Goal: Task Accomplishment & Management: Use online tool/utility

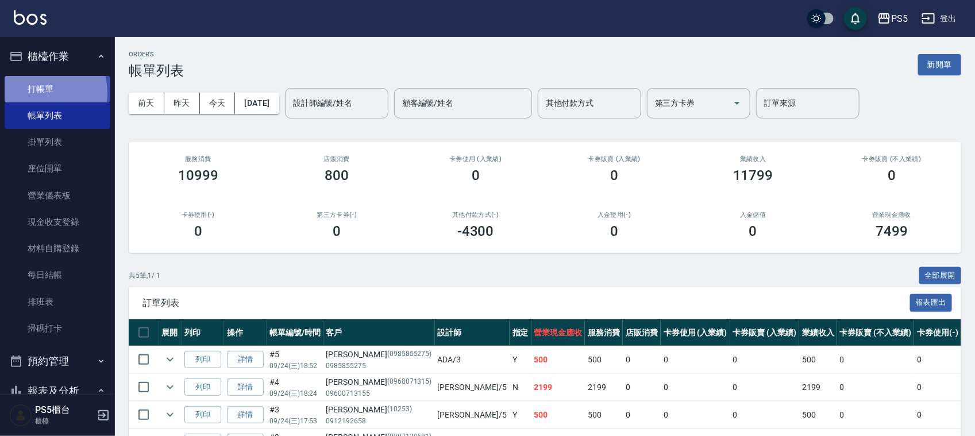
click at [38, 93] on link "打帳單" at bounding box center [58, 89] width 106 height 26
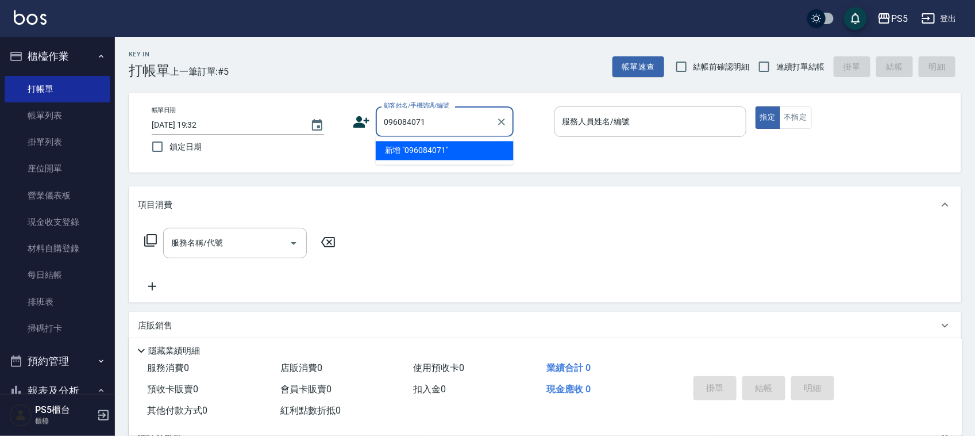
type input "0960840716"
drag, startPoint x: 433, startPoint y: 121, endPoint x: 387, endPoint y: 120, distance: 46.0
click at [377, 121] on div "0960840716 顧客姓名/手機號碼/編號" at bounding box center [445, 121] width 138 height 30
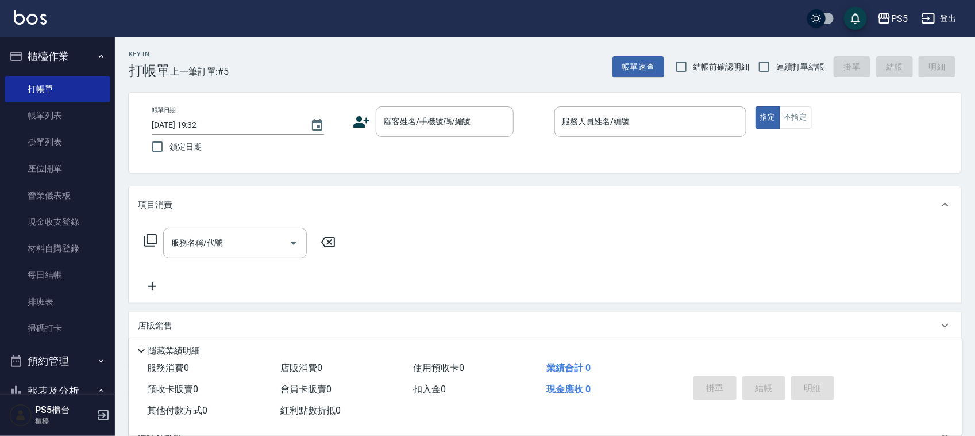
click at [360, 117] on icon at bounding box center [362, 121] width 16 height 11
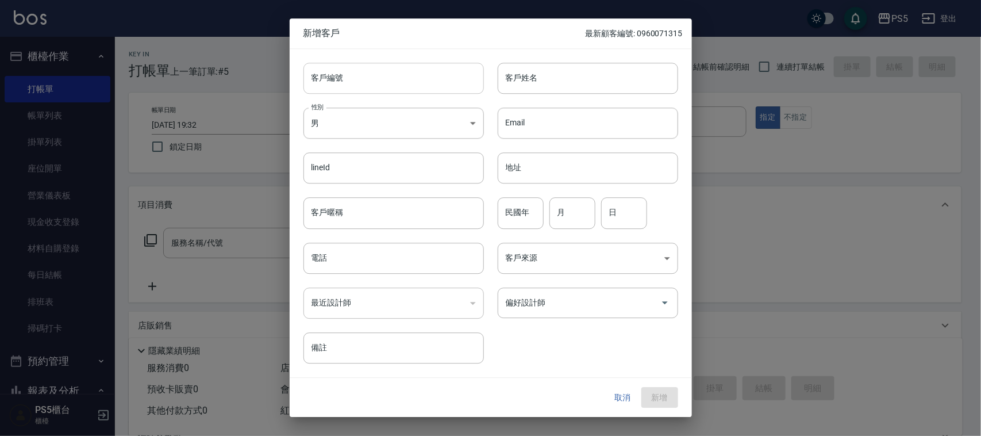
drag, startPoint x: 360, startPoint y: 117, endPoint x: 360, endPoint y: 82, distance: 34.5
click at [360, 82] on input "客戶編號" at bounding box center [393, 78] width 180 height 31
paste input "0960840716"
type input "0960840716"
click at [367, 253] on input "電話" at bounding box center [393, 258] width 180 height 31
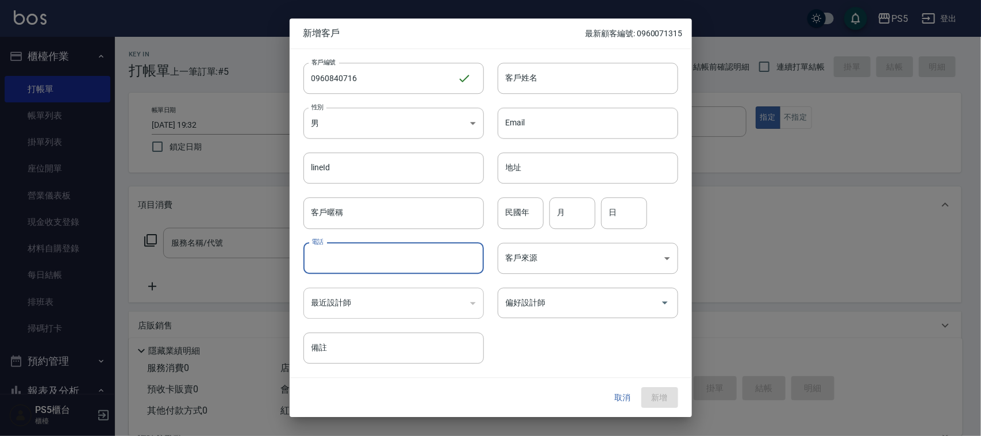
paste input "0960840716"
type input "0960840716"
click at [535, 75] on input "客戶姓名" at bounding box center [588, 78] width 180 height 31
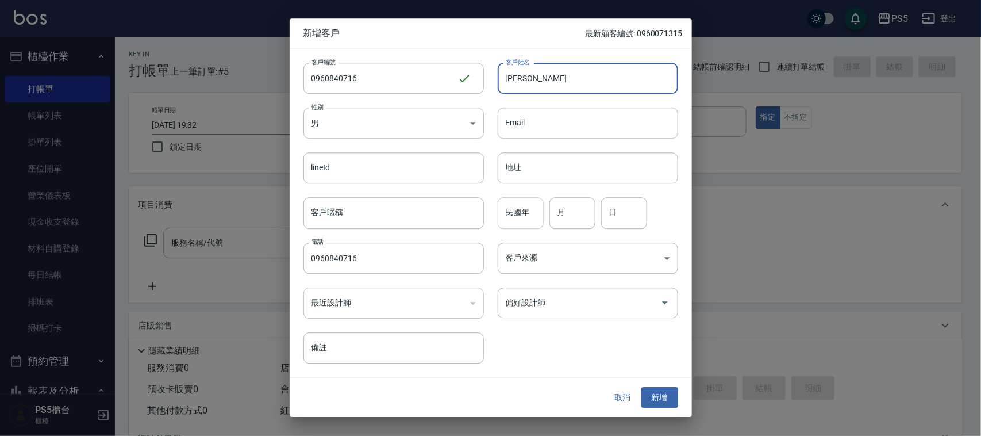
type input "[PERSON_NAME]"
click at [537, 213] on input "民國年" at bounding box center [521, 213] width 46 height 31
type input "90"
type input "7"
type input "16"
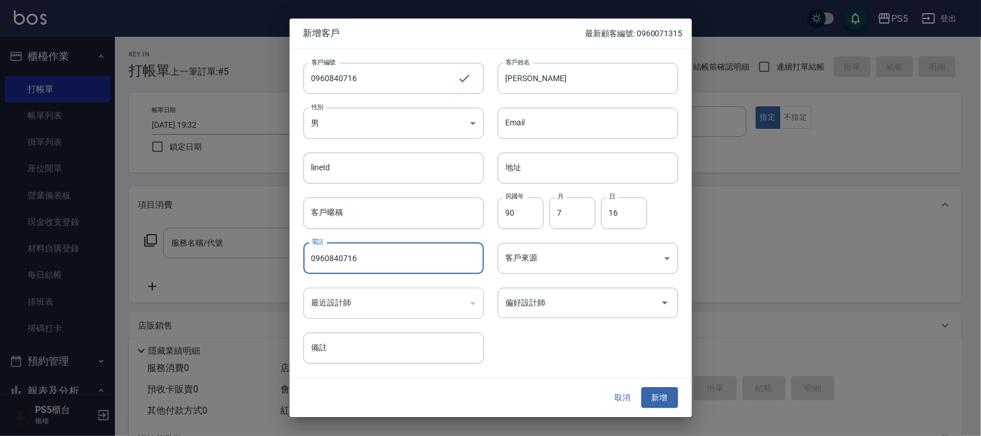
click at [662, 395] on button "新增" at bounding box center [659, 397] width 37 height 21
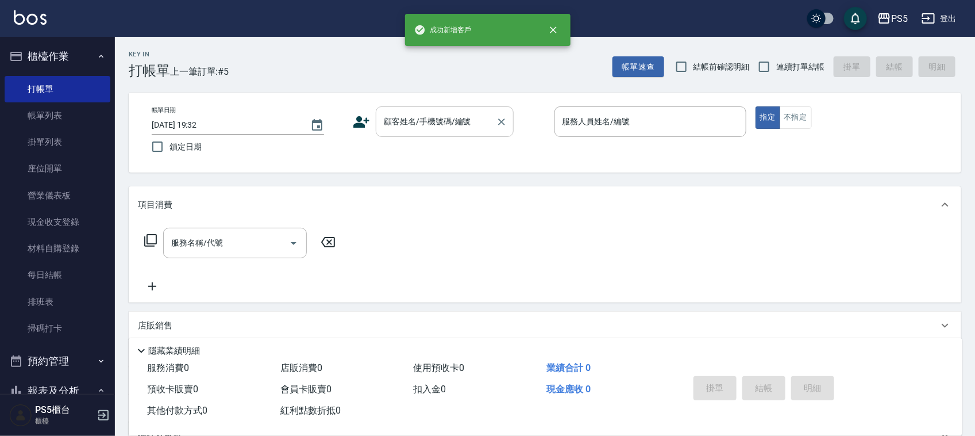
click at [395, 114] on div "顧客姓名/手機號碼/編號 顧客姓名/手機號碼/編號" at bounding box center [445, 121] width 138 height 30
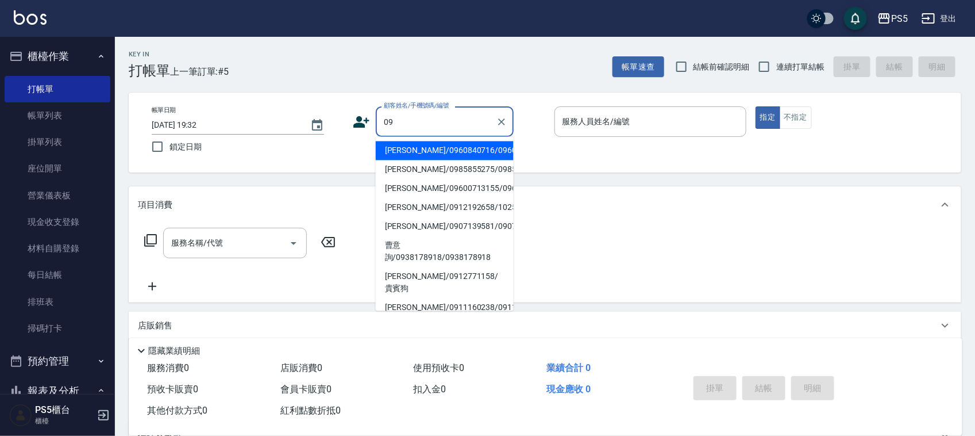
click at [397, 145] on li "[PERSON_NAME]/0960840716/0960840716" at bounding box center [445, 150] width 138 height 19
type input "[PERSON_NAME]/0960840716/0960840716"
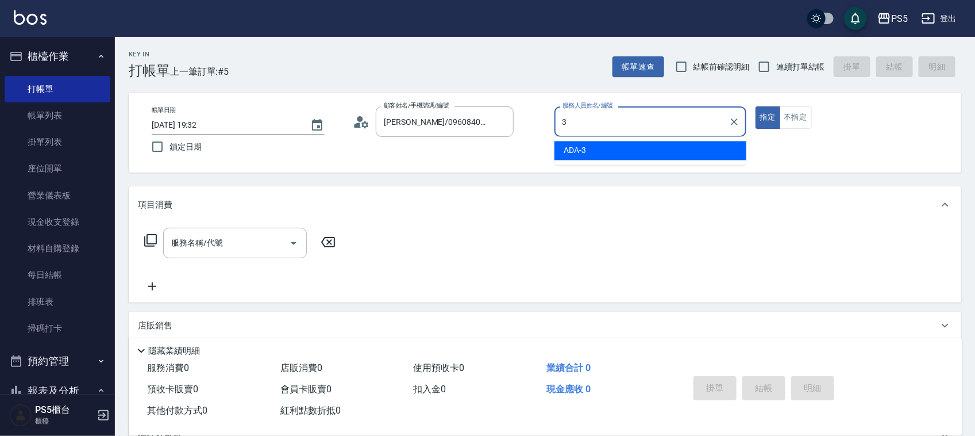
type input "ADA-3"
type button "true"
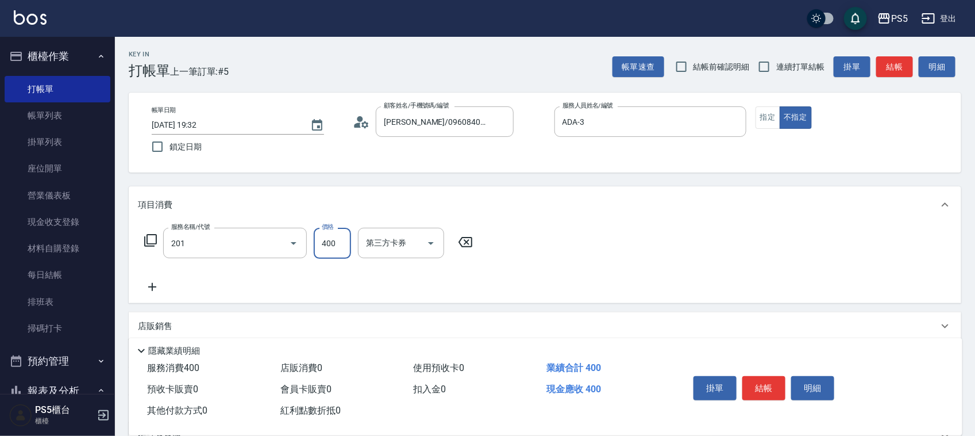
type input "洗剪400(201)"
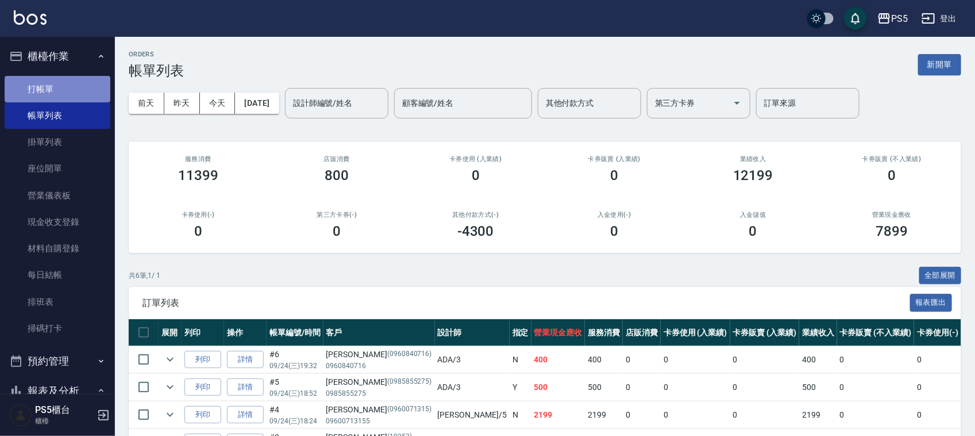
click at [60, 85] on link "打帳單" at bounding box center [58, 89] width 106 height 26
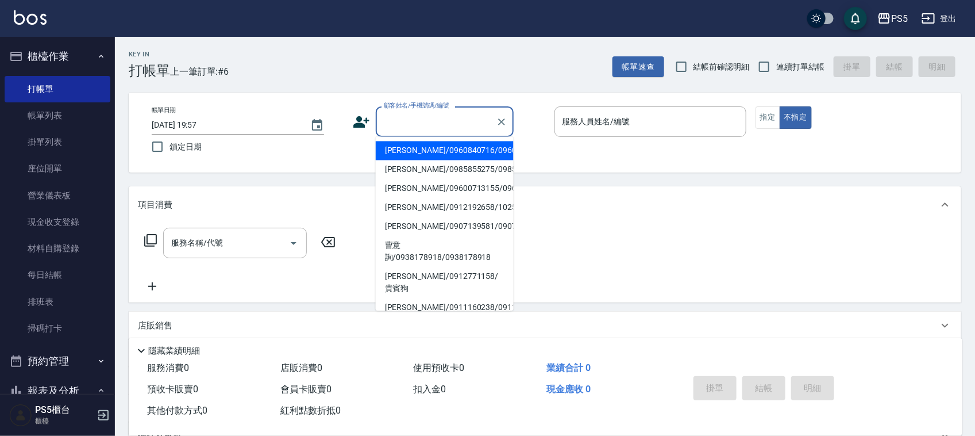
click at [452, 125] on input "顧客姓名/手機號碼/編號" at bounding box center [436, 122] width 110 height 20
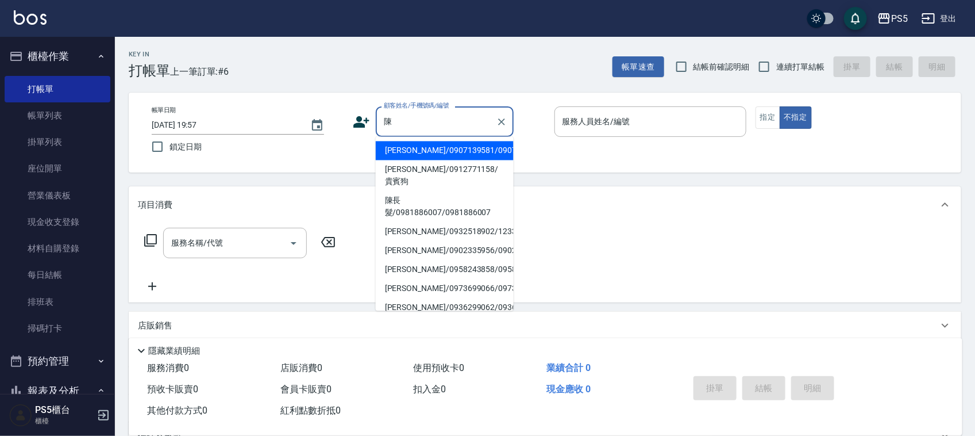
click at [392, 199] on li "陳長髮/0981886007/0981886007" at bounding box center [445, 206] width 138 height 31
type input "陳長髮/0981886007/0981886007"
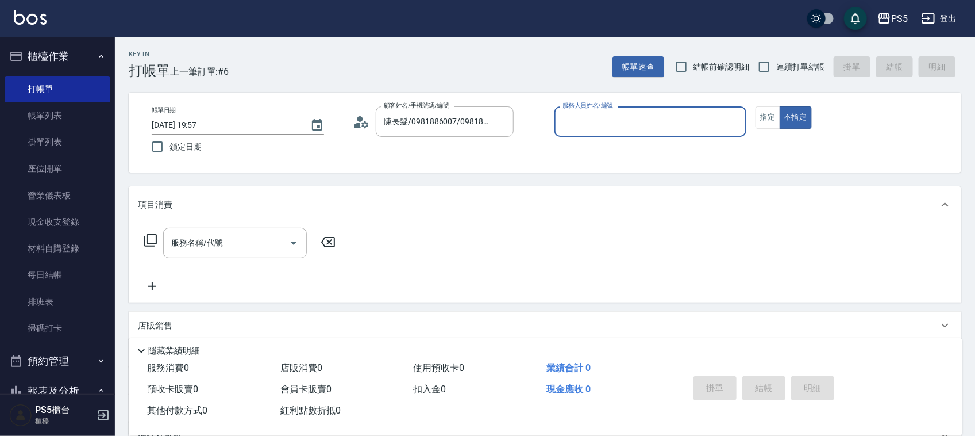
type input "Jolie-5"
click at [763, 110] on button "指定" at bounding box center [768, 117] width 25 height 22
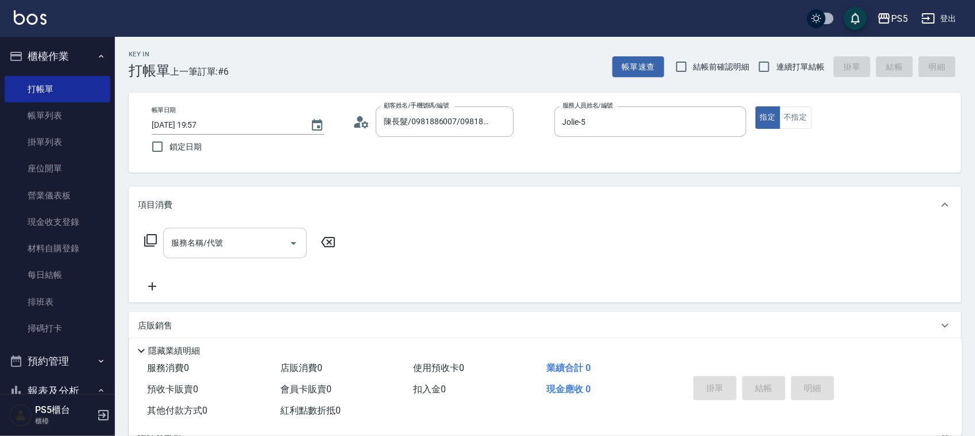
click at [250, 240] on input "服務名稱/代號" at bounding box center [226, 243] width 116 height 20
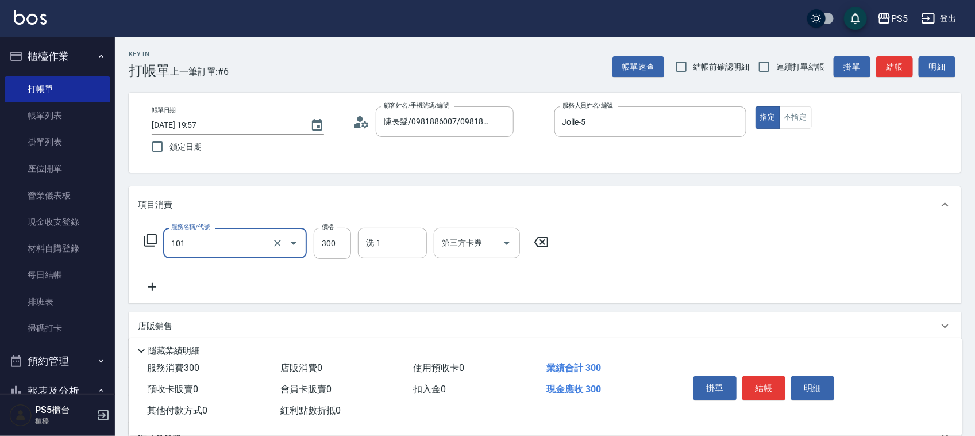
type input "洗髮(101)"
type input "600"
click at [776, 386] on button "結帳" at bounding box center [764, 388] width 43 height 24
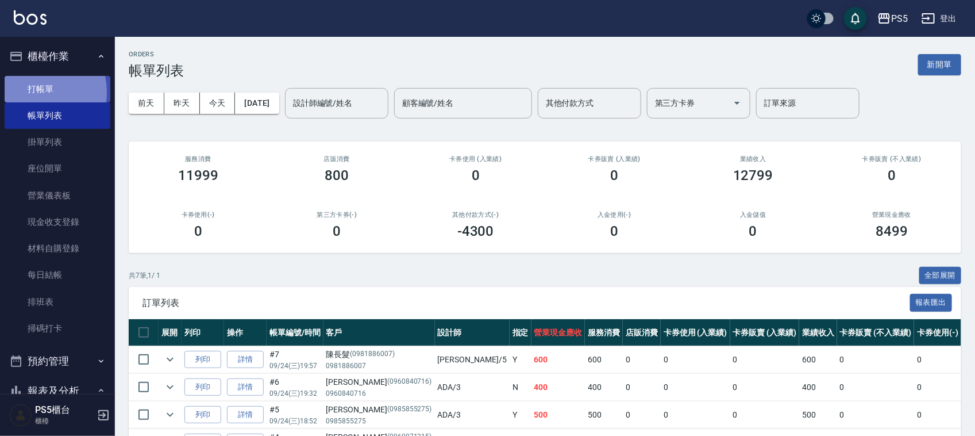
click at [29, 92] on link "打帳單" at bounding box center [58, 89] width 106 height 26
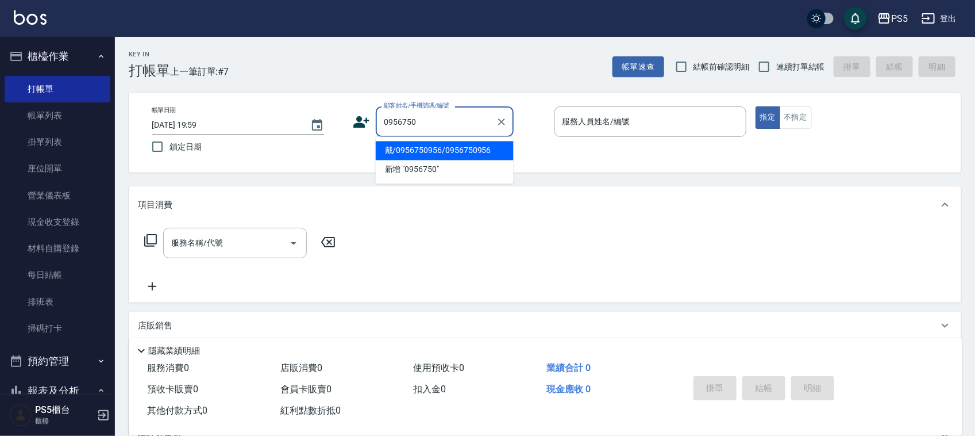
click at [434, 158] on li "戴/0956750956/0956750956" at bounding box center [445, 150] width 138 height 19
type input "戴/0956750956/0956750956"
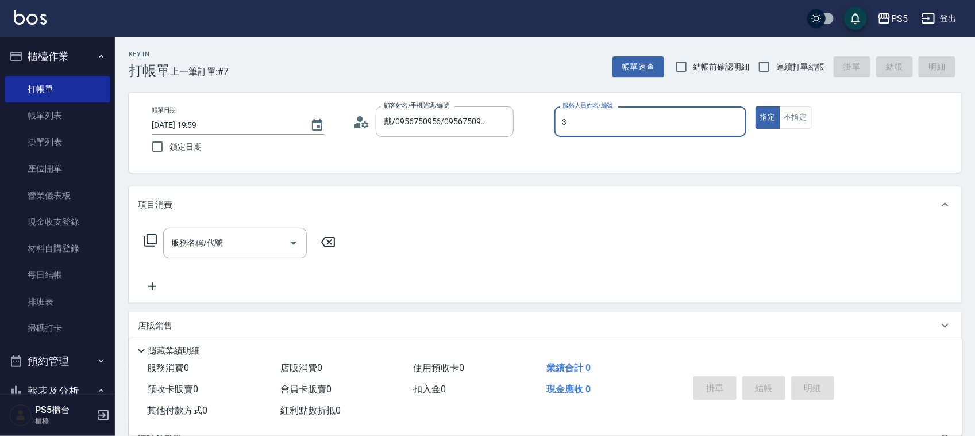
type input "ADA-3"
type button "true"
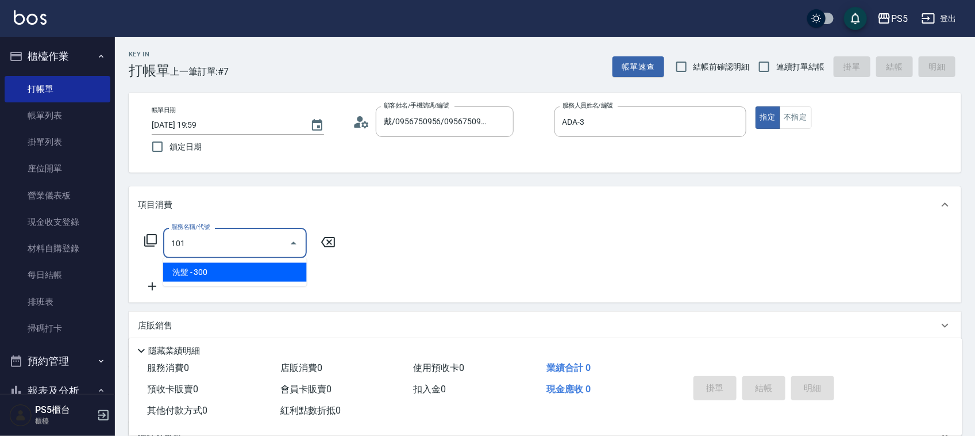
type input "洗髮(101)"
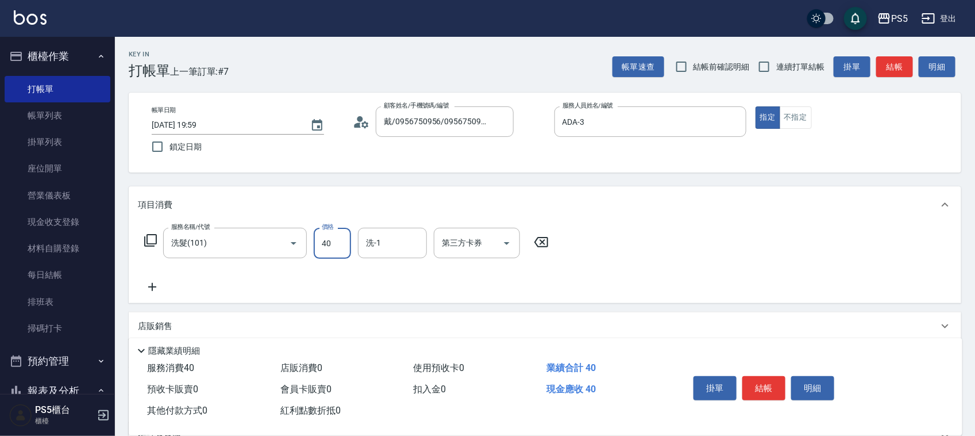
type input "400"
